Goal: Complete application form: Complete application form

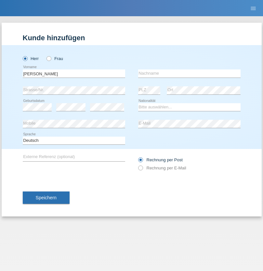
type input "[PERSON_NAME]"
click at [189, 73] on input "text" at bounding box center [189, 74] width 102 height 8
type input "[PERSON_NAME]"
select select "DE"
select select "C"
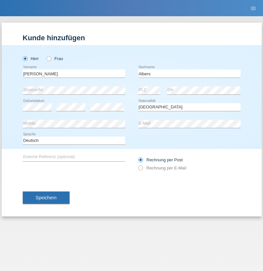
select select "24"
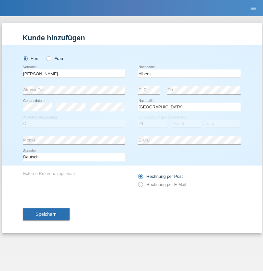
select select "07"
select select "2021"
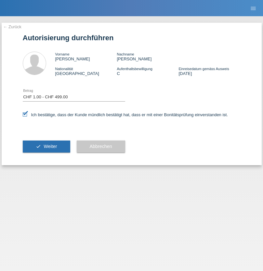
select select "1"
click at [46, 147] on span "Weiter" at bounding box center [50, 146] width 13 height 5
